Goal: Task Accomplishment & Management: Use online tool/utility

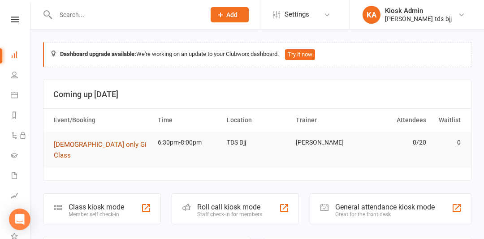
click at [65, 144] on span "[DEMOGRAPHIC_DATA] only Gi Class" at bounding box center [100, 150] width 93 height 19
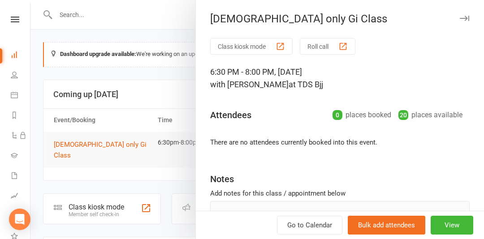
click at [68, 171] on div at bounding box center [257, 119] width 454 height 239
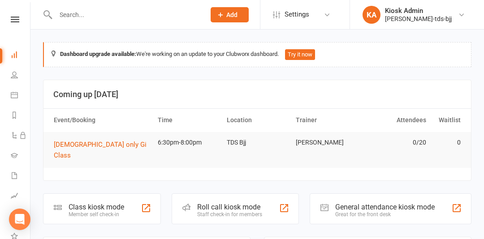
click at [72, 203] on div "Class kiosk mode" at bounding box center [97, 207] width 56 height 9
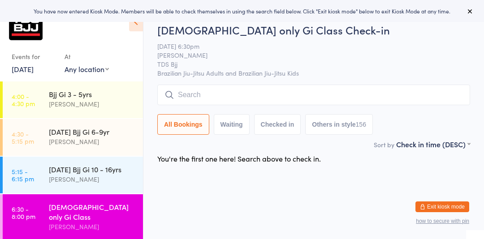
click at [132, 29] on icon at bounding box center [136, 22] width 14 height 19
